Goal: Navigation & Orientation: Find specific page/section

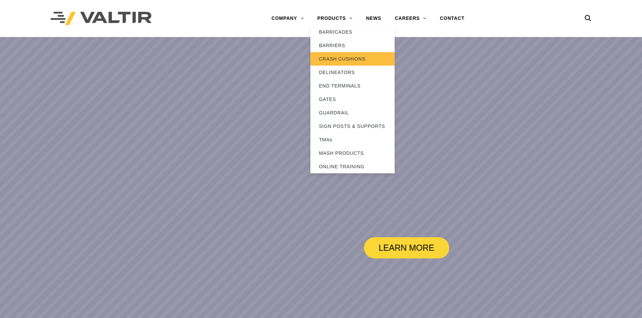
click at [339, 58] on link "CRASH CUSHIONS" at bounding box center [352, 58] width 84 height 13
